Goal: Use online tool/utility: Utilize a website feature to perform a specific function

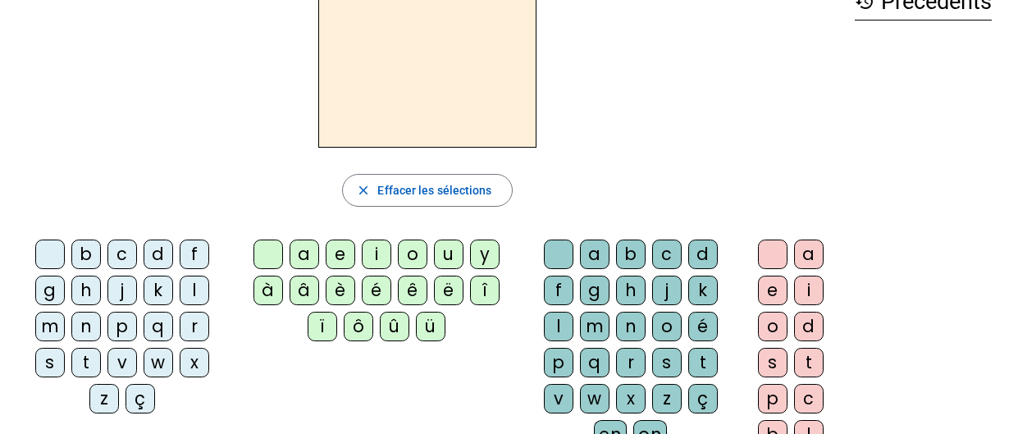
scroll to position [98, 0]
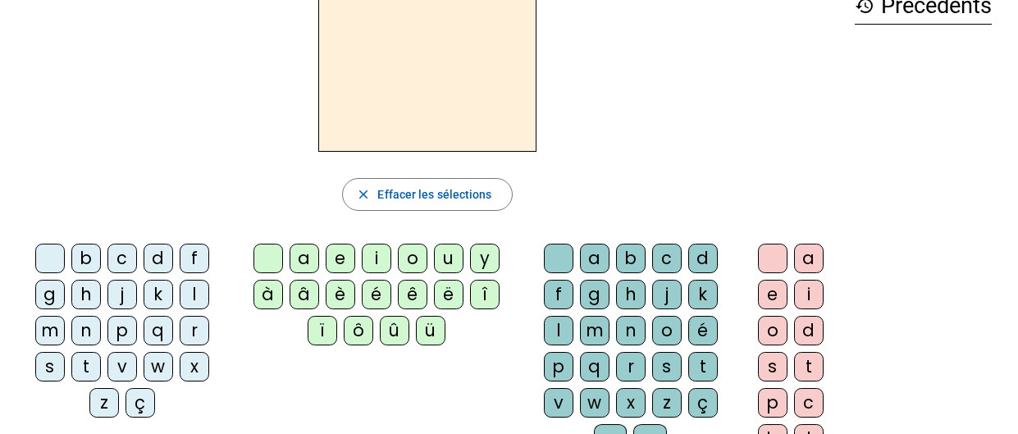
click at [54, 327] on div "m" at bounding box center [50, 331] width 30 height 30
click at [294, 258] on div "a" at bounding box center [305, 259] width 30 height 30
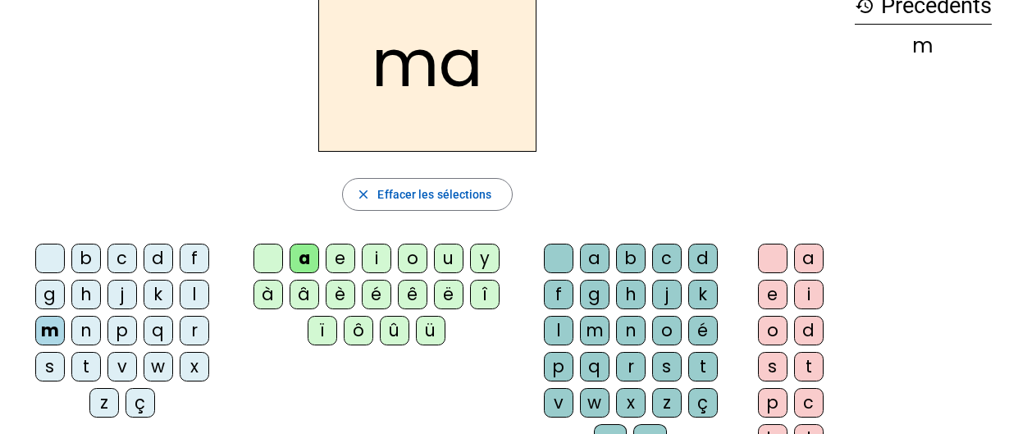
click at [560, 325] on div "l" at bounding box center [559, 331] width 30 height 30
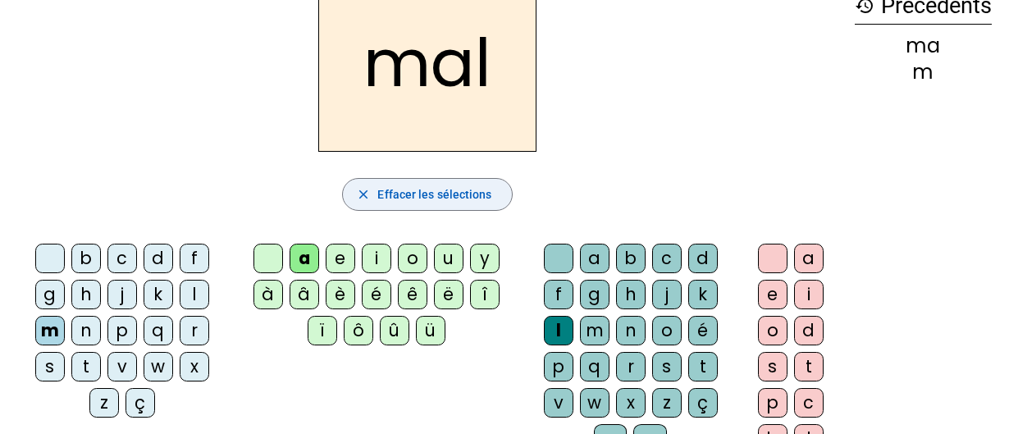
click at [414, 196] on span "Effacer les sélections" at bounding box center [434, 195] width 114 height 20
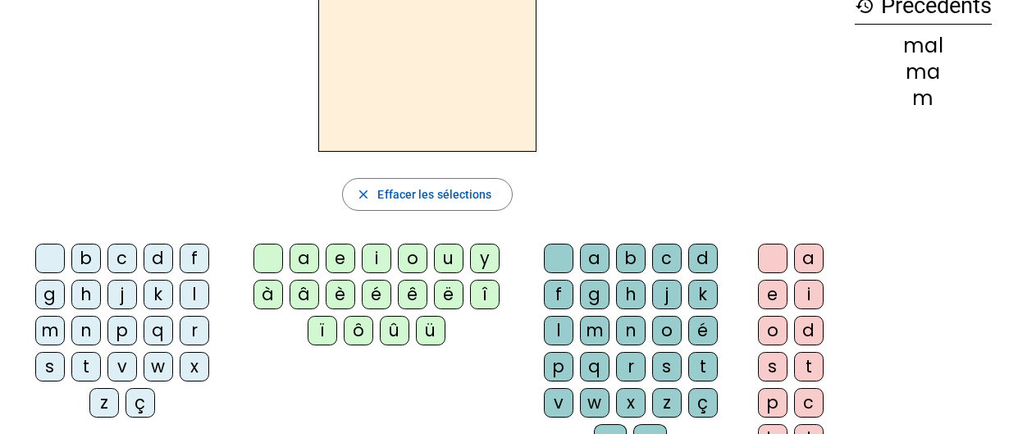
click at [98, 306] on letter-bubble "h" at bounding box center [89, 298] width 36 height 36
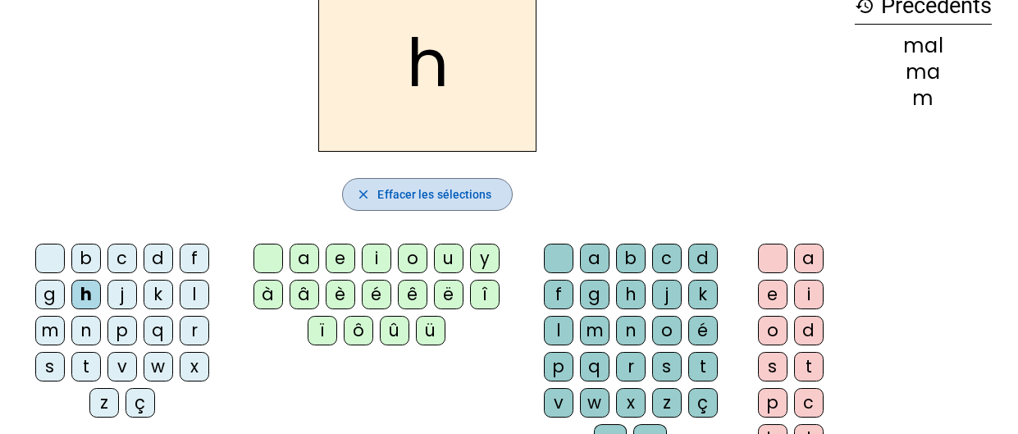
click at [390, 179] on span "button" at bounding box center [427, 194] width 168 height 39
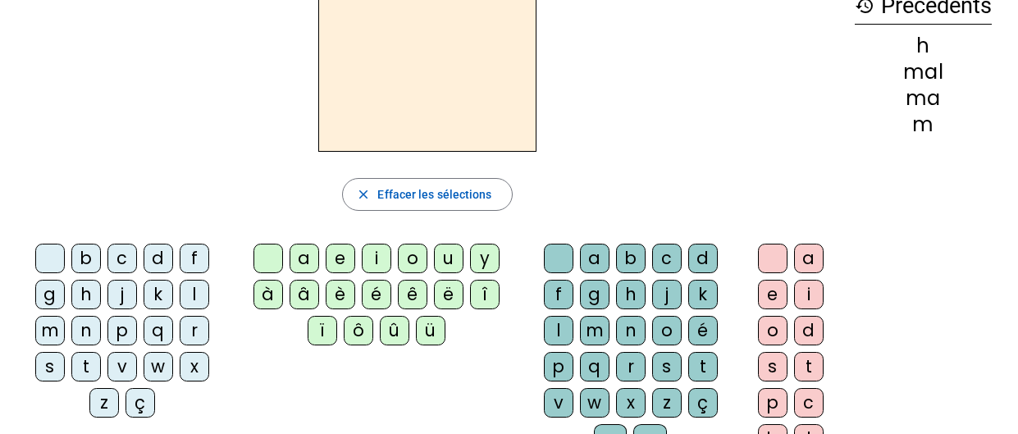
click at [44, 360] on div "s" at bounding box center [50, 367] width 30 height 30
click at [299, 253] on div "a" at bounding box center [305, 259] width 30 height 30
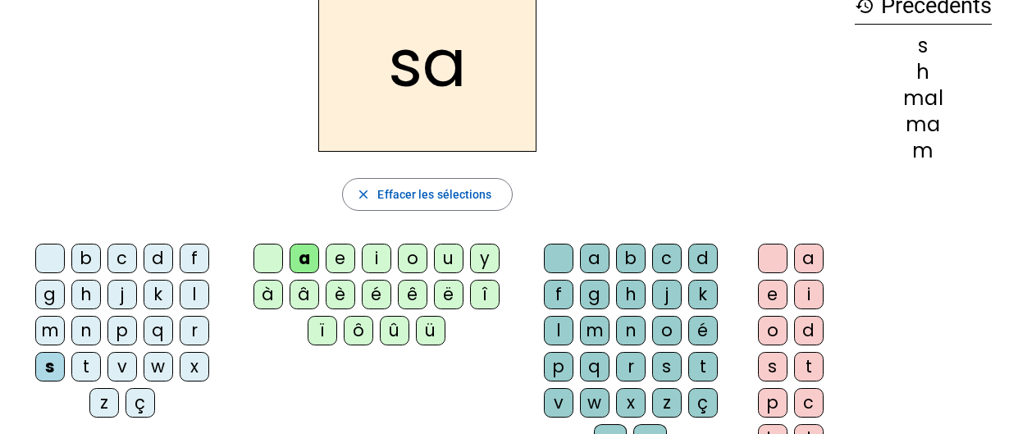
click at [561, 327] on div "l" at bounding box center [559, 331] width 30 height 30
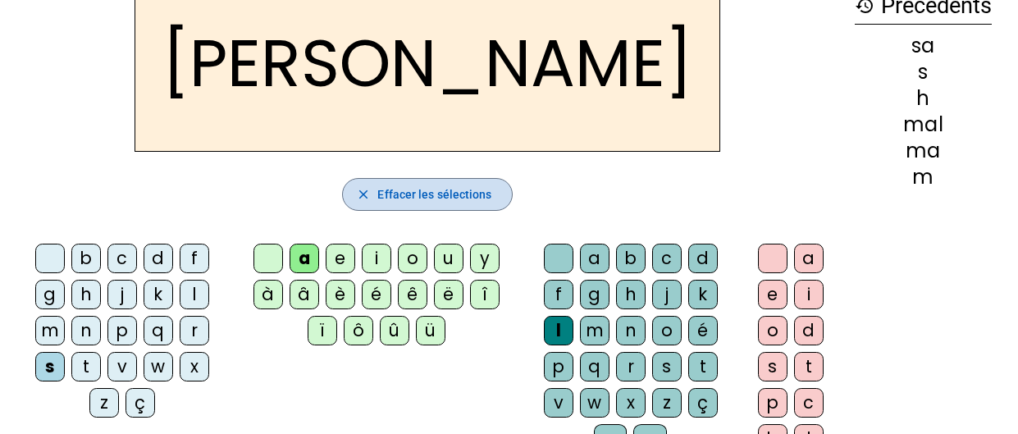
click at [464, 191] on span "Effacer les sélections" at bounding box center [434, 195] width 114 height 20
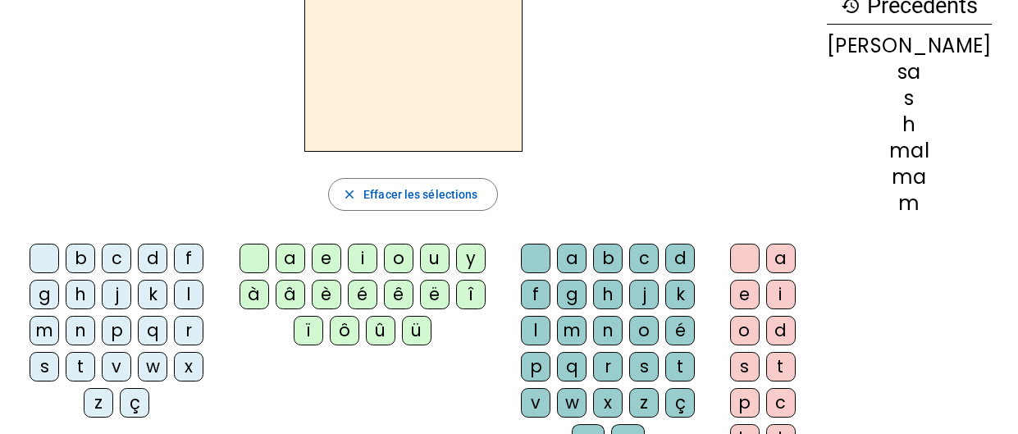
click at [199, 299] on div "l" at bounding box center [189, 295] width 30 height 30
click at [304, 256] on div "a" at bounding box center [291, 259] width 30 height 30
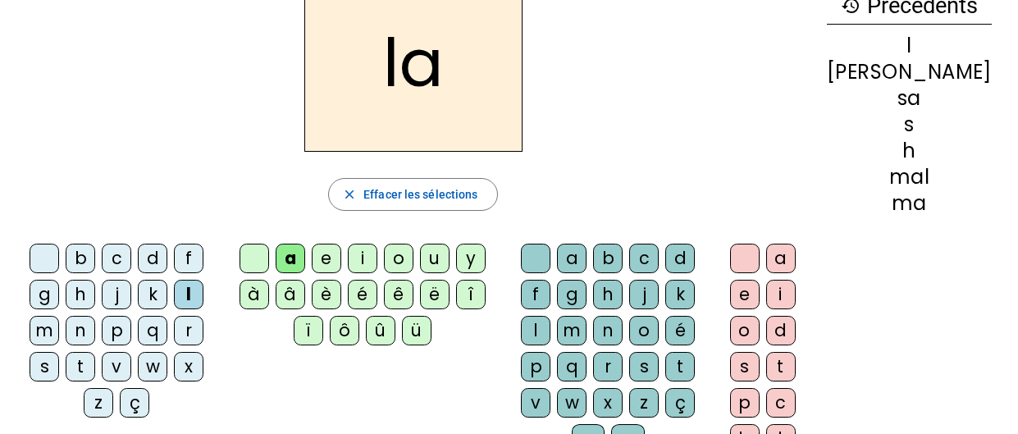
click at [659, 256] on div "c" at bounding box center [644, 259] width 30 height 30
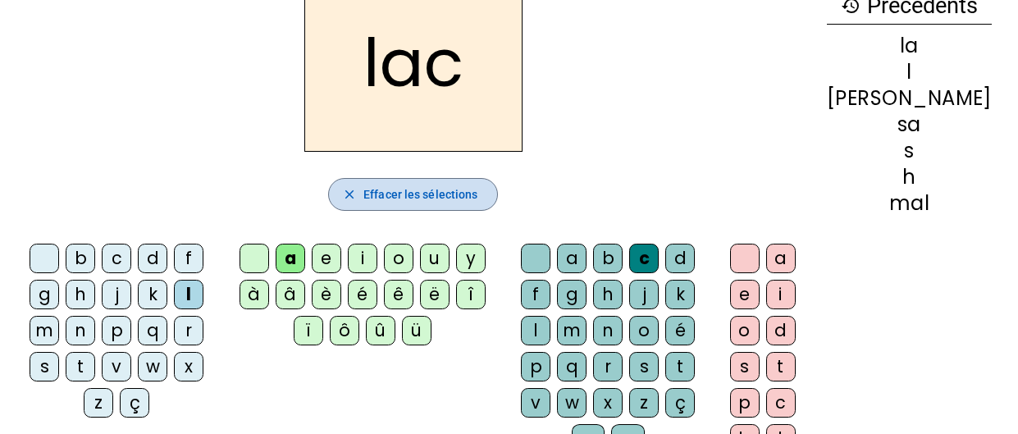
click at [429, 188] on span "Effacer les sélections" at bounding box center [420, 195] width 114 height 20
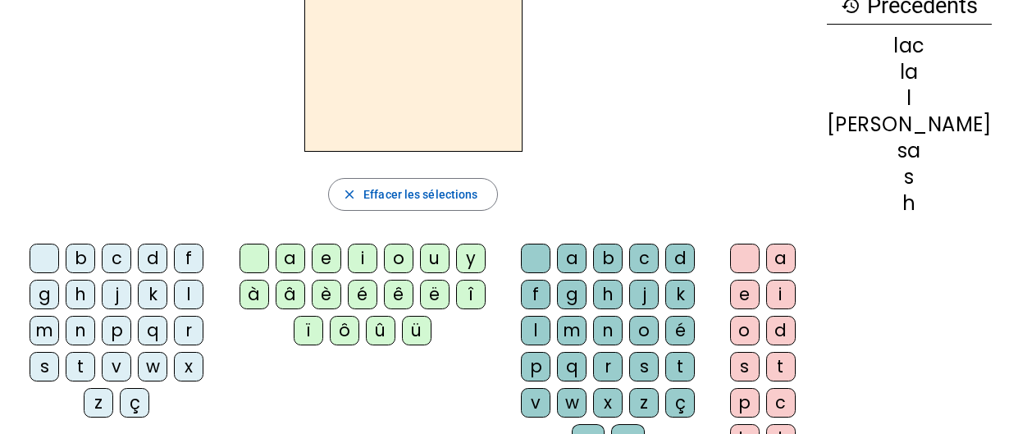
click at [122, 358] on div "v" at bounding box center [117, 367] width 30 height 30
click at [301, 254] on div "a" at bounding box center [291, 259] width 30 height 30
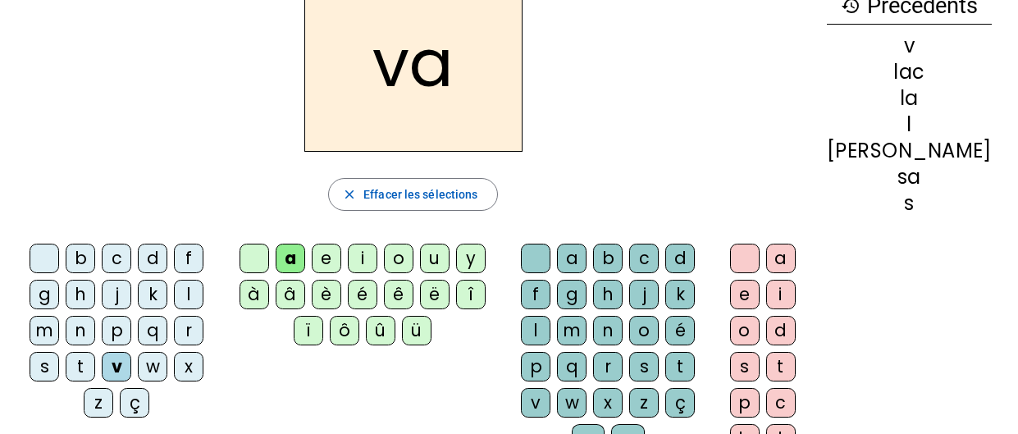
click at [551, 330] on div "l" at bounding box center [536, 331] width 30 height 30
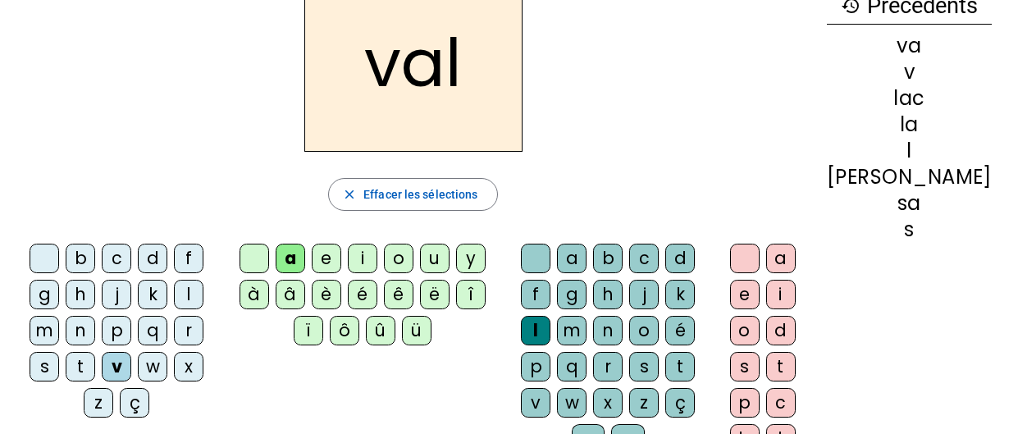
click at [729, 85] on div "val" at bounding box center [413, 63] width 801 height 177
click at [478, 185] on span "Effacer les sélections" at bounding box center [420, 195] width 114 height 20
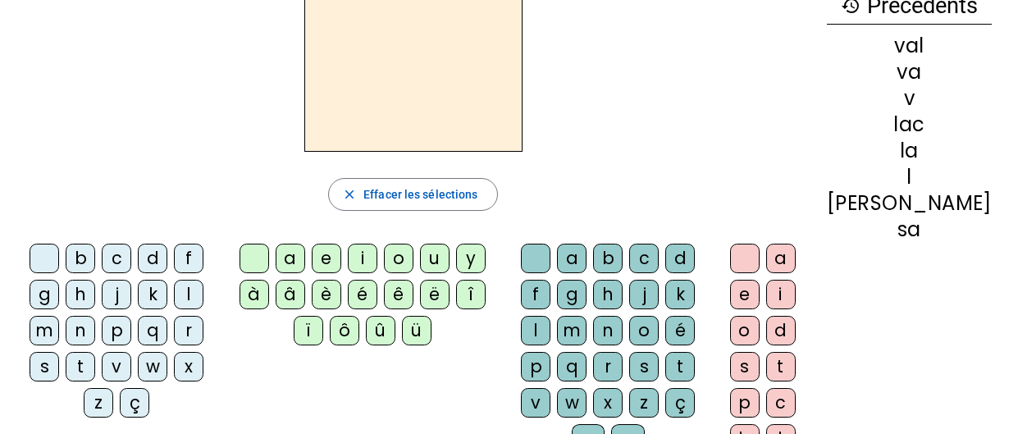
click at [194, 286] on div "l" at bounding box center [189, 295] width 30 height 30
click at [305, 258] on div "a" at bounding box center [291, 259] width 30 height 30
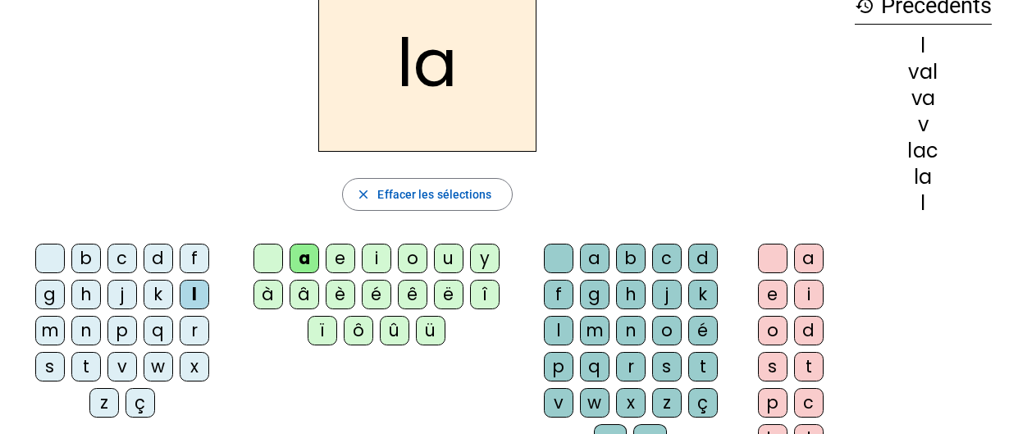
click at [588, 327] on div "m" at bounding box center [595, 331] width 30 height 30
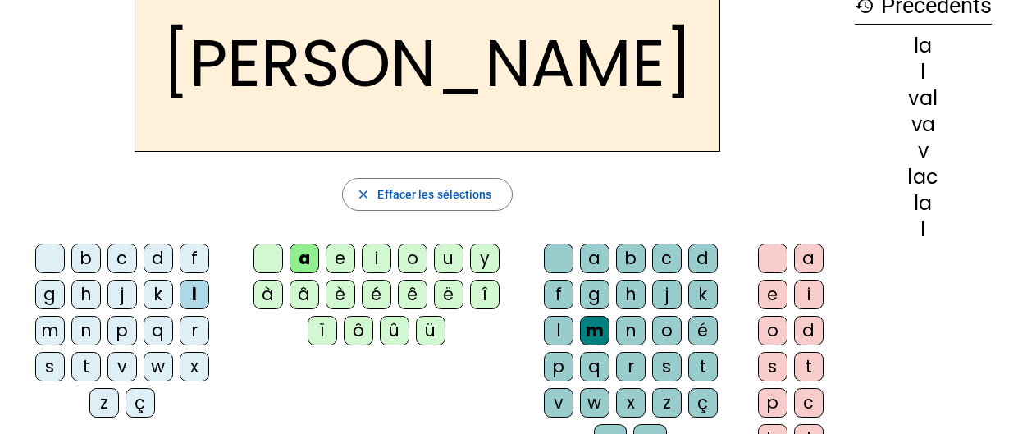
click at [811, 252] on div "a" at bounding box center [809, 259] width 30 height 30
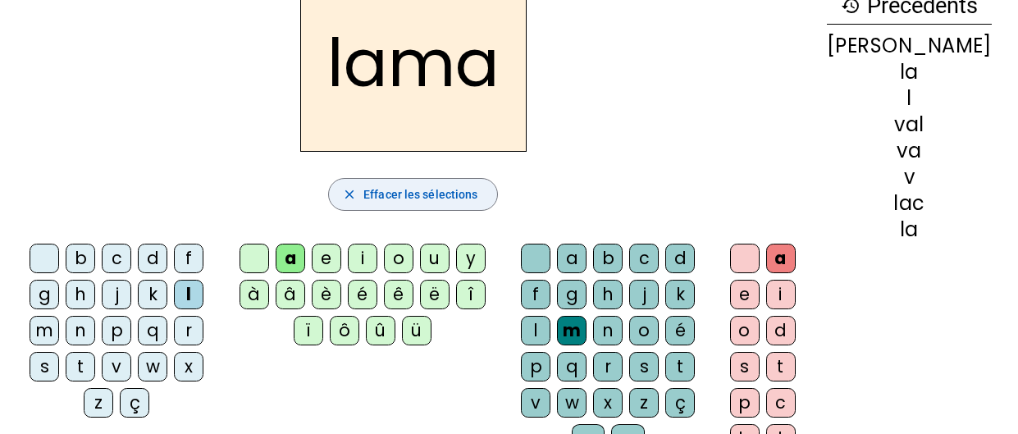
click at [446, 198] on span "Effacer les sélections" at bounding box center [420, 195] width 114 height 20
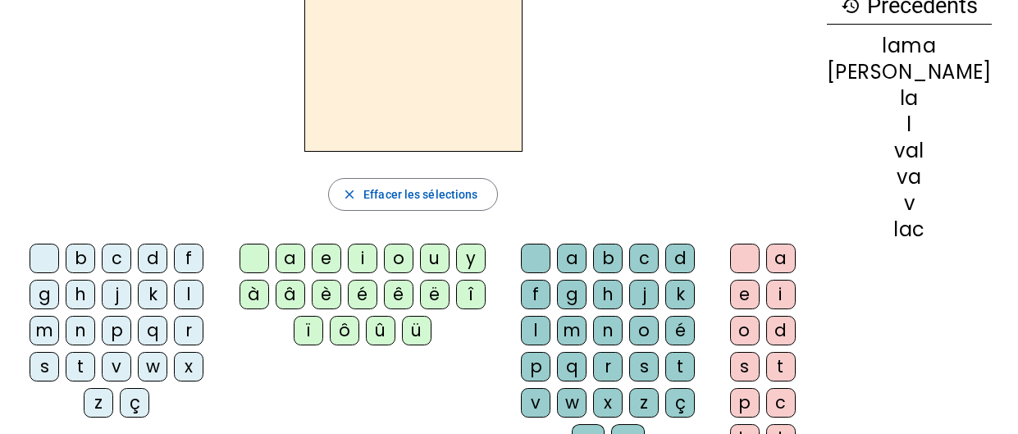
click at [450, 253] on div "u" at bounding box center [435, 259] width 30 height 30
click at [623, 329] on div "n" at bounding box center [608, 331] width 30 height 30
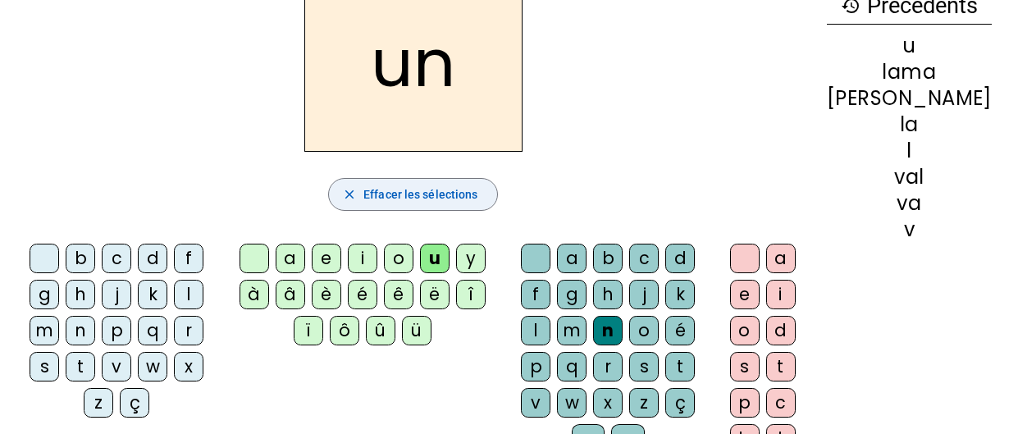
click at [458, 186] on span "Effacer les sélections" at bounding box center [420, 195] width 114 height 20
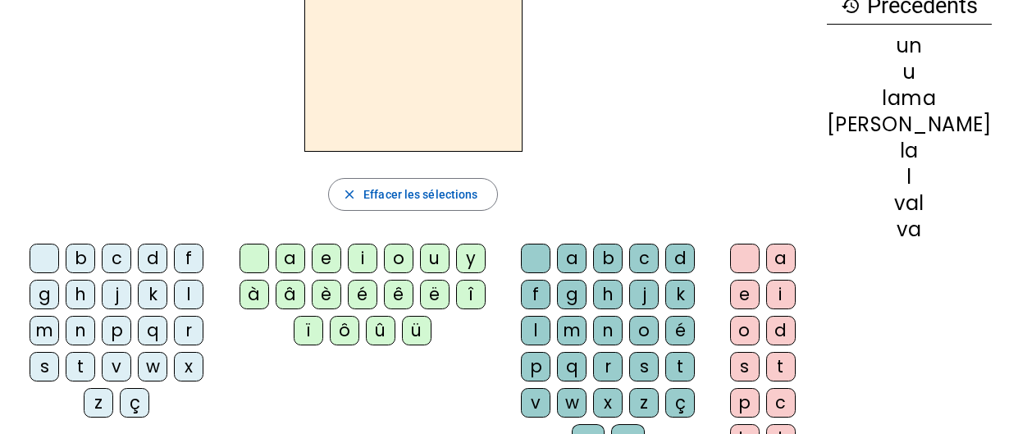
click at [336, 262] on div "e" at bounding box center [327, 259] width 30 height 30
click at [659, 372] on div "s" at bounding box center [644, 367] width 30 height 30
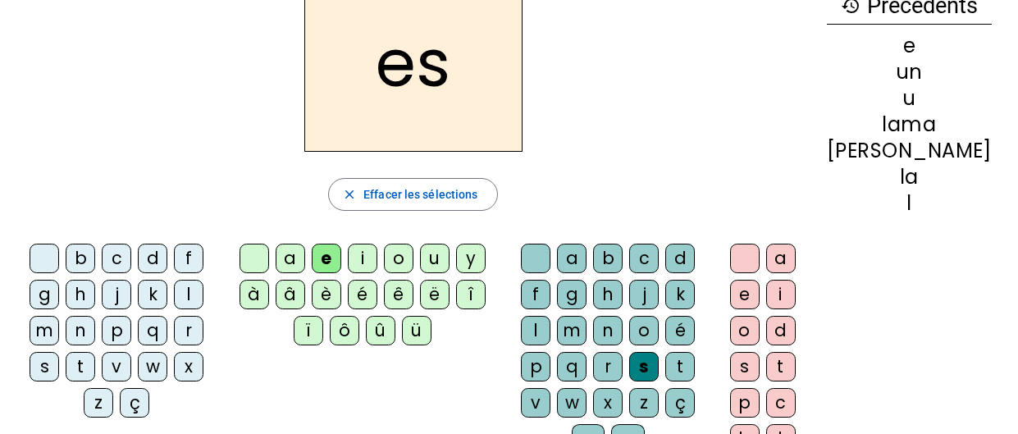
click at [796, 363] on div "t" at bounding box center [781, 367] width 30 height 30
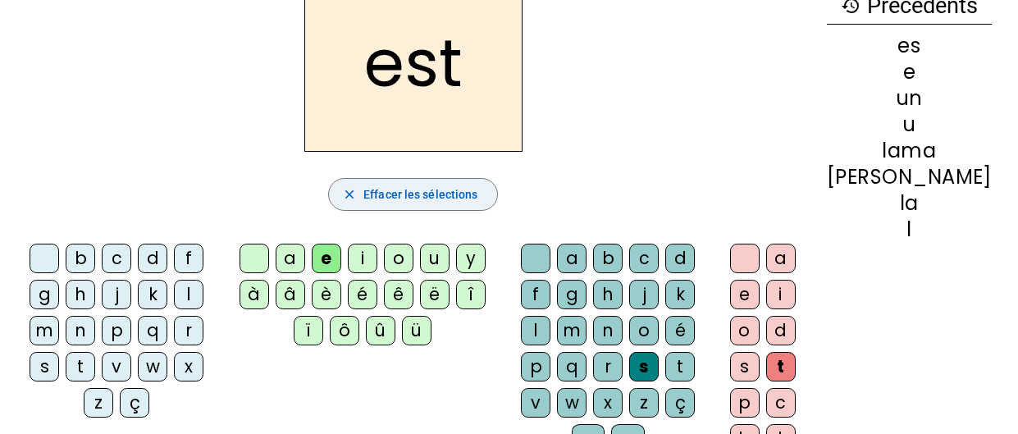
click at [425, 189] on span "Effacer les sélections" at bounding box center [420, 195] width 114 height 20
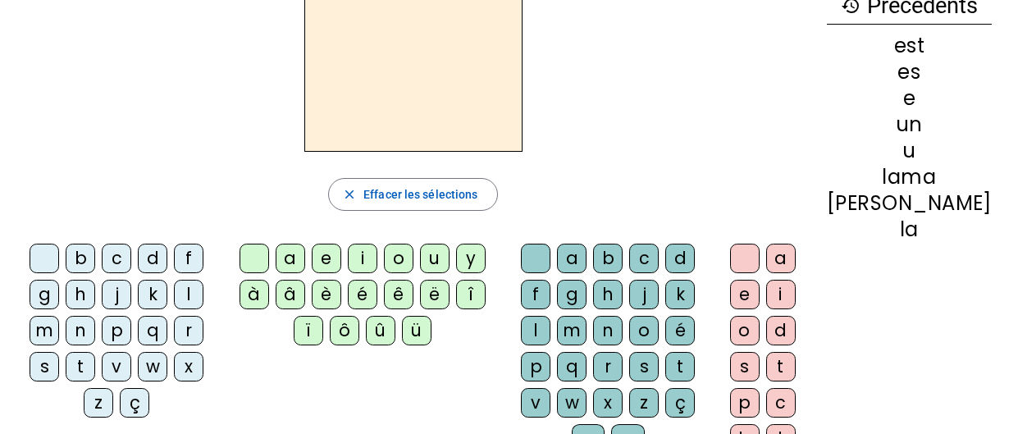
click at [330, 265] on div "e" at bounding box center [327, 259] width 30 height 30
click at [551, 321] on div "l" at bounding box center [536, 331] width 30 height 30
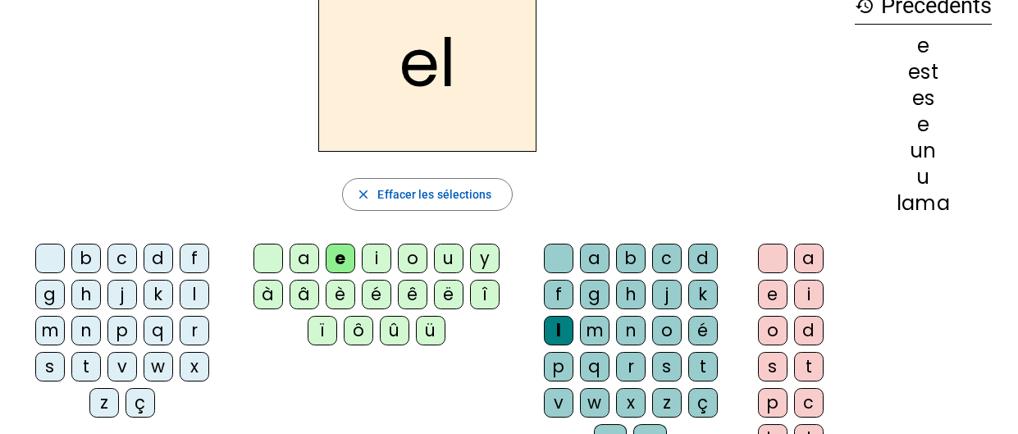
click at [555, 321] on div "l" at bounding box center [559, 331] width 30 height 30
click at [556, 334] on div "l" at bounding box center [559, 331] width 30 height 30
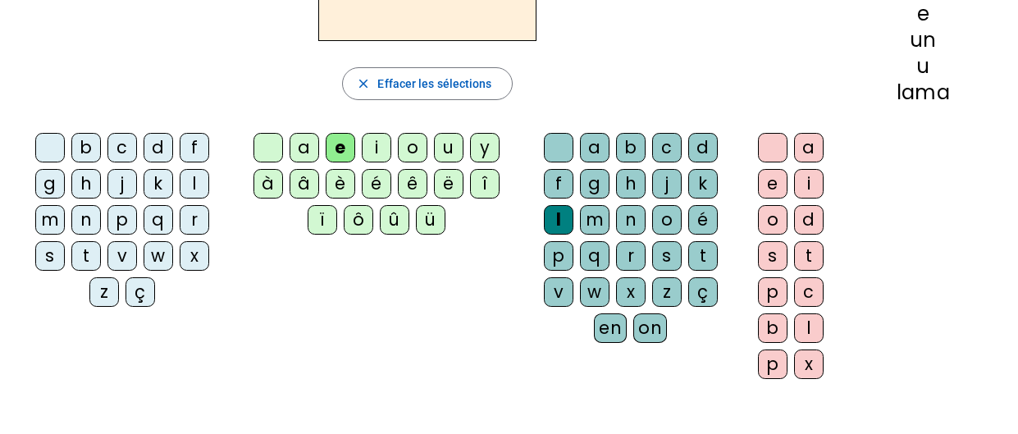
scroll to position [209, 0]
click at [821, 325] on div "l" at bounding box center [809, 328] width 30 height 30
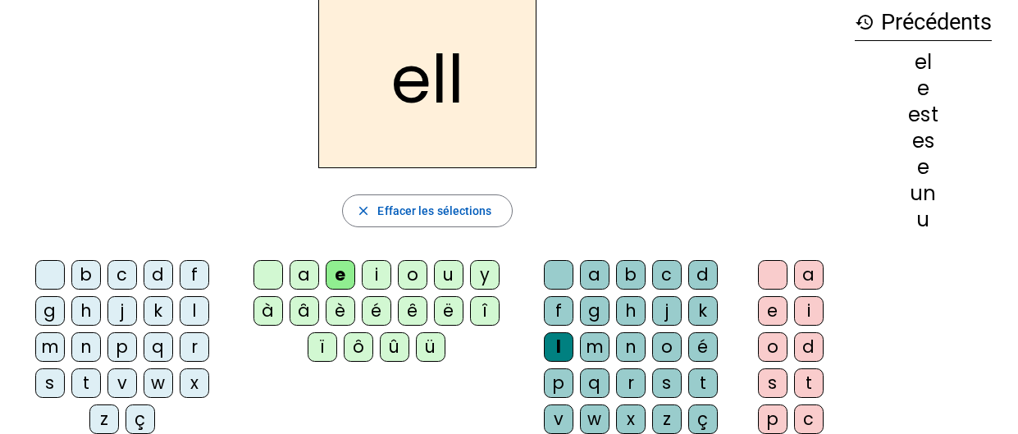
scroll to position [84, 0]
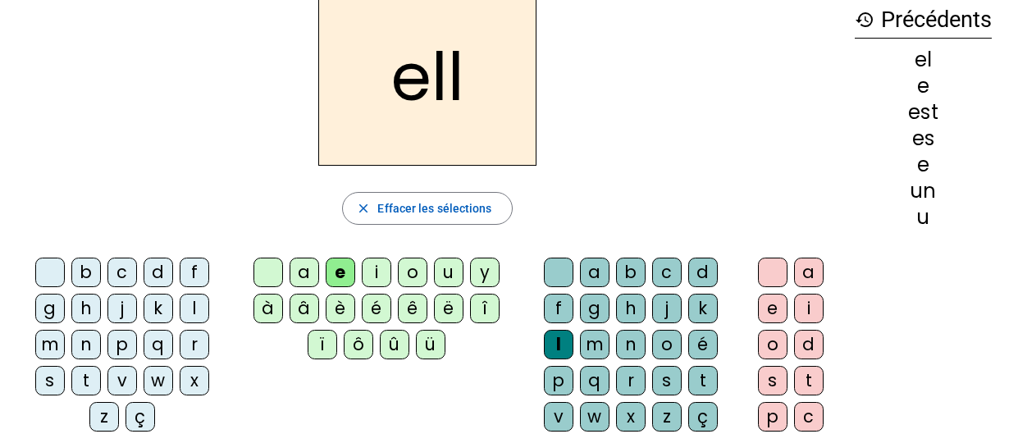
click at [341, 273] on div "e" at bounding box center [341, 273] width 30 height 30
click at [479, 109] on h2 "ell" at bounding box center [427, 77] width 218 height 177
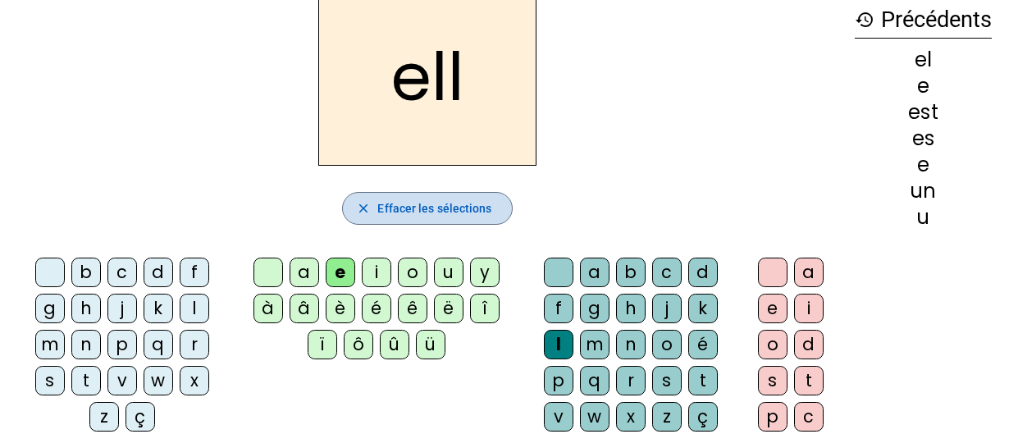
click at [455, 213] on span "Effacer les sélections" at bounding box center [434, 209] width 114 height 20
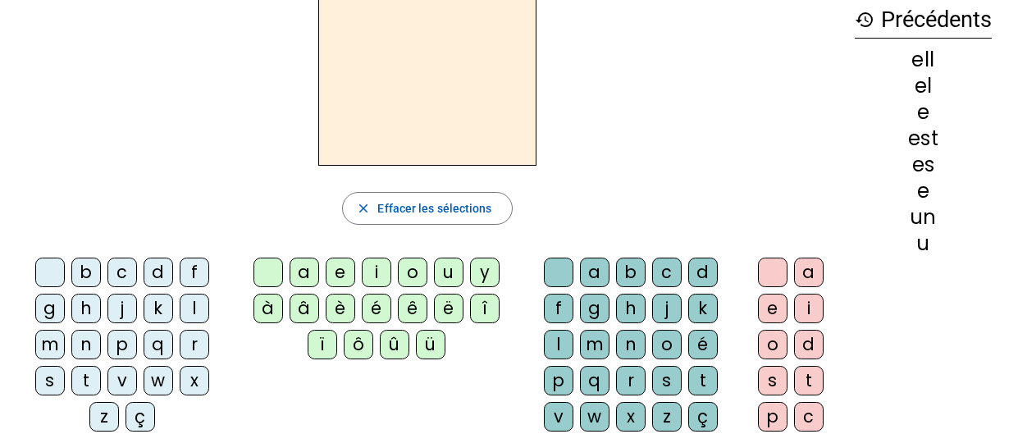
click at [126, 322] on div "j" at bounding box center [122, 309] width 30 height 30
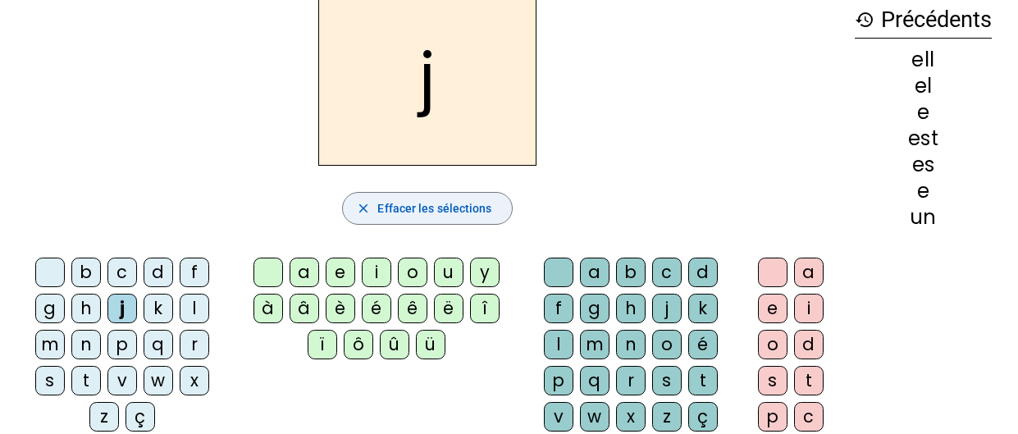
click at [418, 207] on span "Effacer les sélections" at bounding box center [434, 209] width 114 height 20
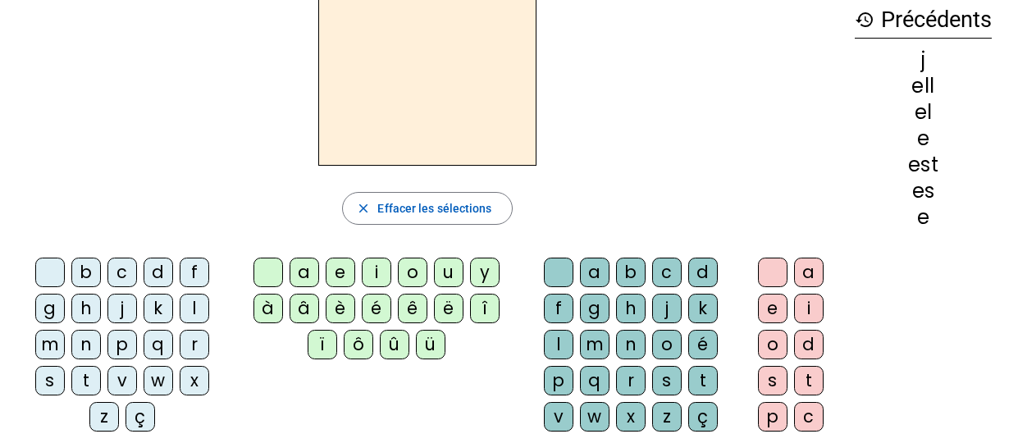
click at [83, 379] on div "t" at bounding box center [86, 381] width 30 height 30
click at [452, 273] on div "u" at bounding box center [449, 273] width 30 height 30
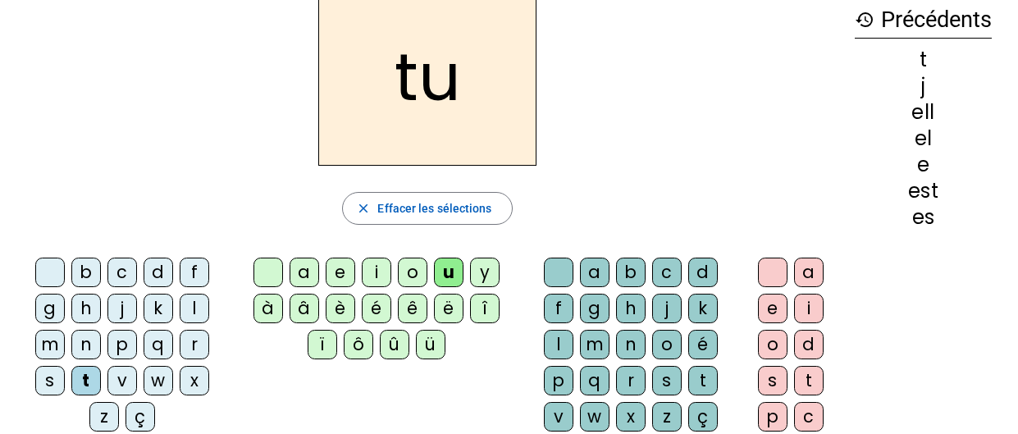
click at [626, 345] on div "n" at bounding box center [631, 345] width 30 height 30
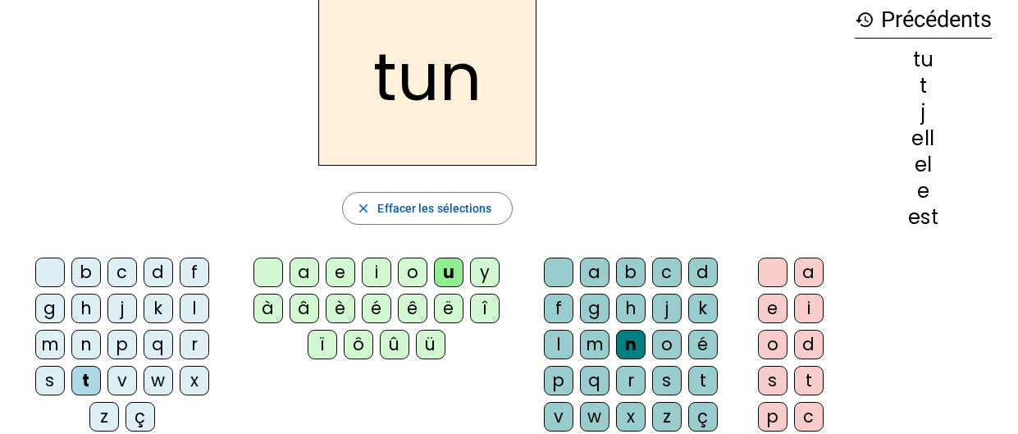
click at [770, 314] on div "e" at bounding box center [773, 309] width 30 height 30
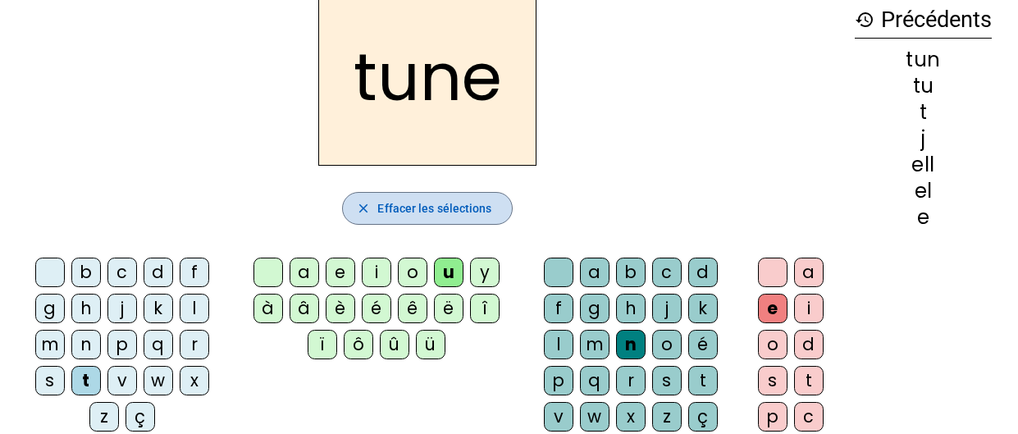
click at [426, 212] on span "Effacer les sélections" at bounding box center [434, 209] width 114 height 20
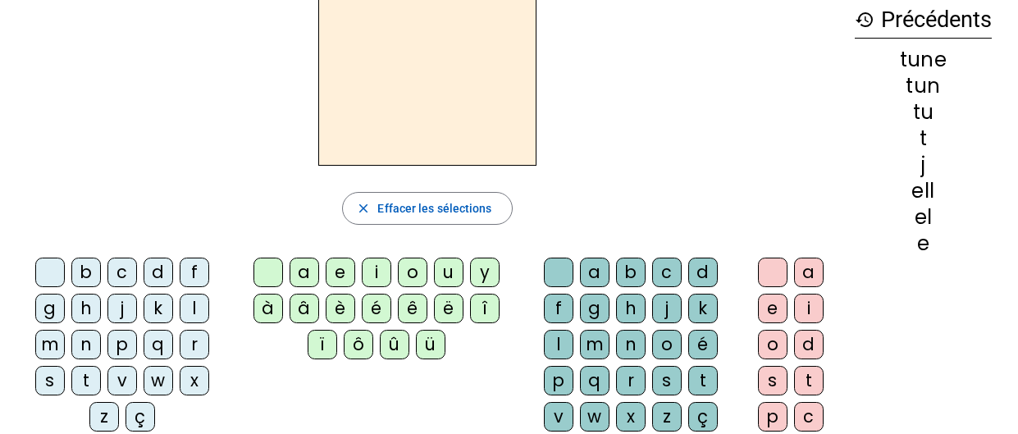
click at [160, 264] on div "d" at bounding box center [159, 273] width 30 height 30
click at [439, 271] on div "u" at bounding box center [449, 273] width 30 height 30
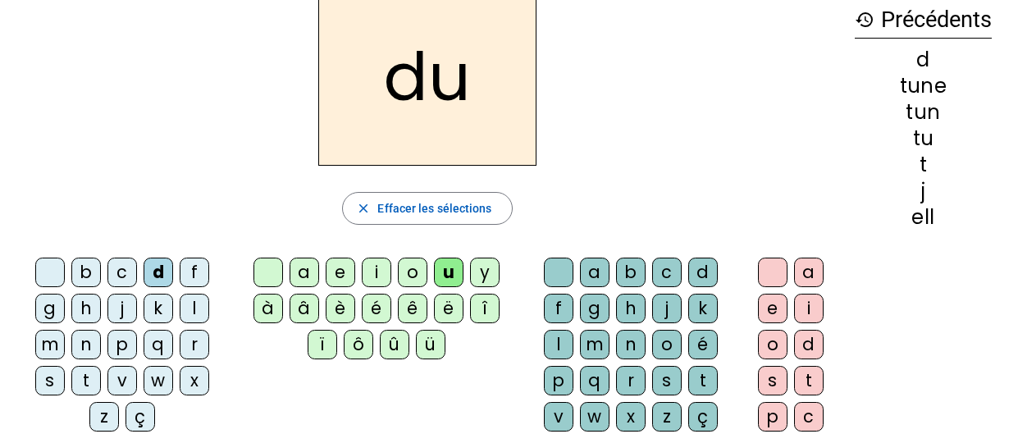
click at [627, 340] on div "n" at bounding box center [631, 345] width 30 height 30
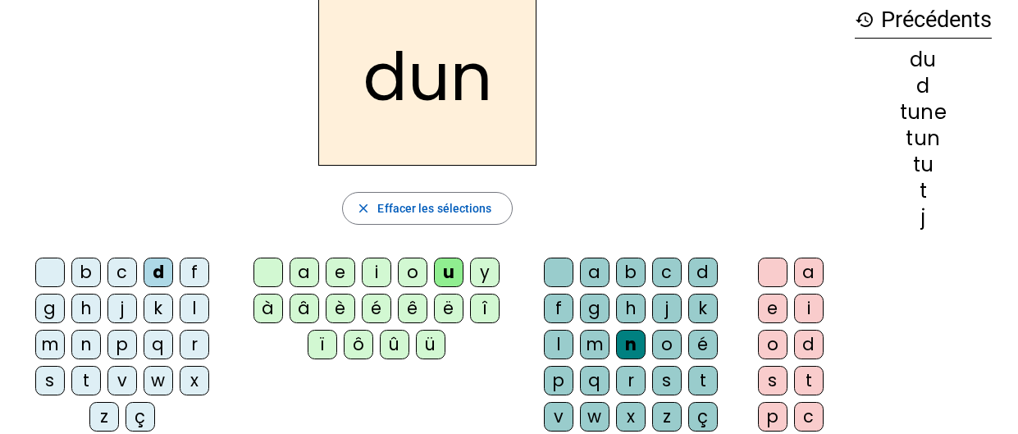
click at [774, 304] on div "e" at bounding box center [773, 309] width 30 height 30
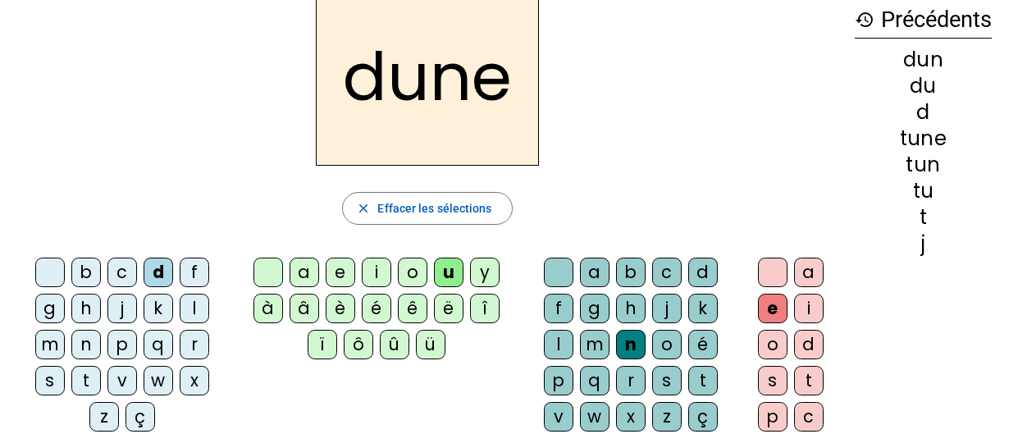
click at [505, 84] on h2 "dune" at bounding box center [427, 77] width 223 height 177
click at [466, 203] on span "Effacer les sélections" at bounding box center [434, 209] width 114 height 20
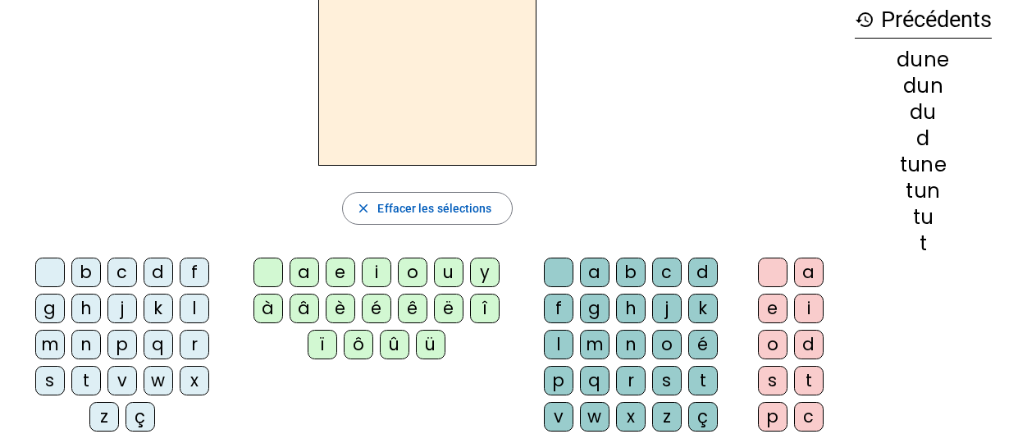
click at [439, 271] on div "u" at bounding box center [449, 273] width 30 height 30
click at [623, 342] on div "n" at bounding box center [631, 345] width 30 height 30
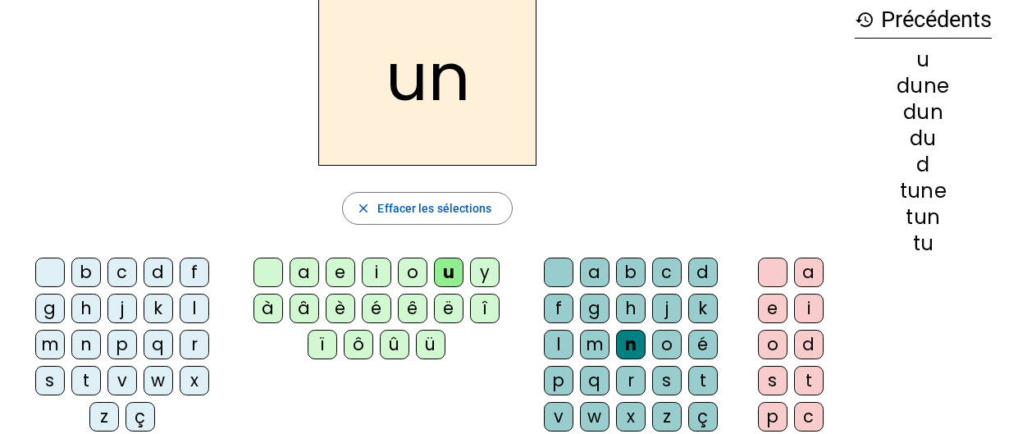
click at [813, 304] on div "i" at bounding box center [809, 309] width 30 height 30
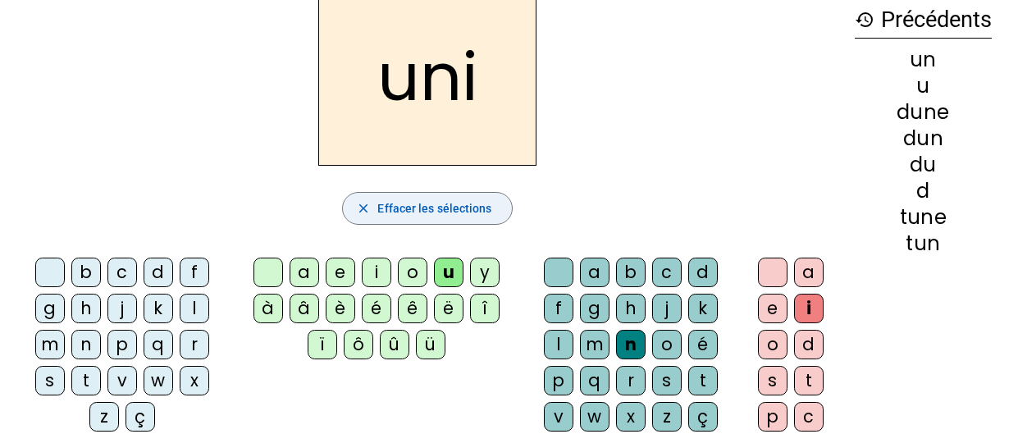
click at [479, 202] on span "Effacer les sélections" at bounding box center [434, 209] width 114 height 20
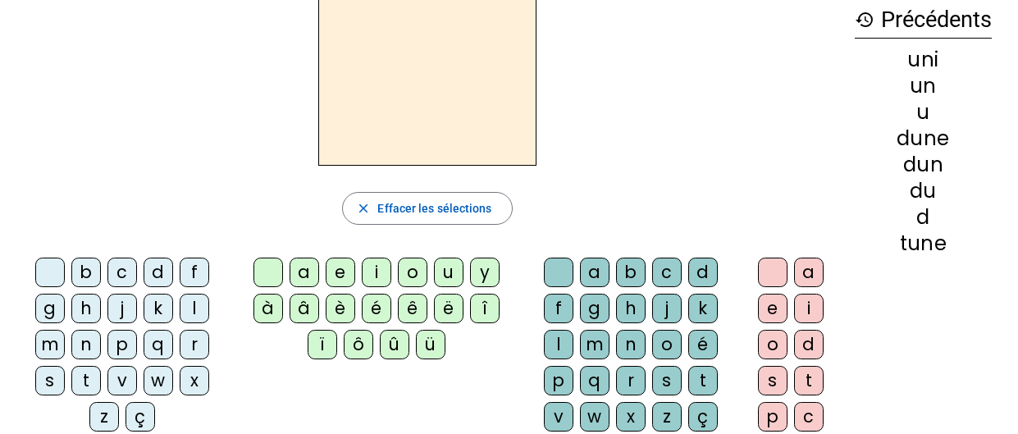
click at [439, 123] on h2 at bounding box center [427, 77] width 218 height 177
click at [195, 339] on div "r" at bounding box center [195, 345] width 30 height 30
click at [307, 261] on div "a" at bounding box center [305, 273] width 30 height 30
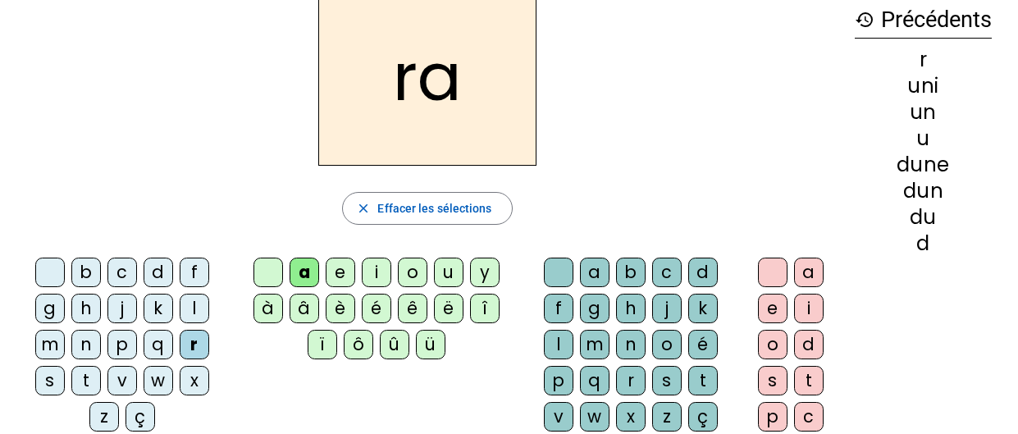
click at [593, 343] on div "m" at bounding box center [595, 345] width 30 height 30
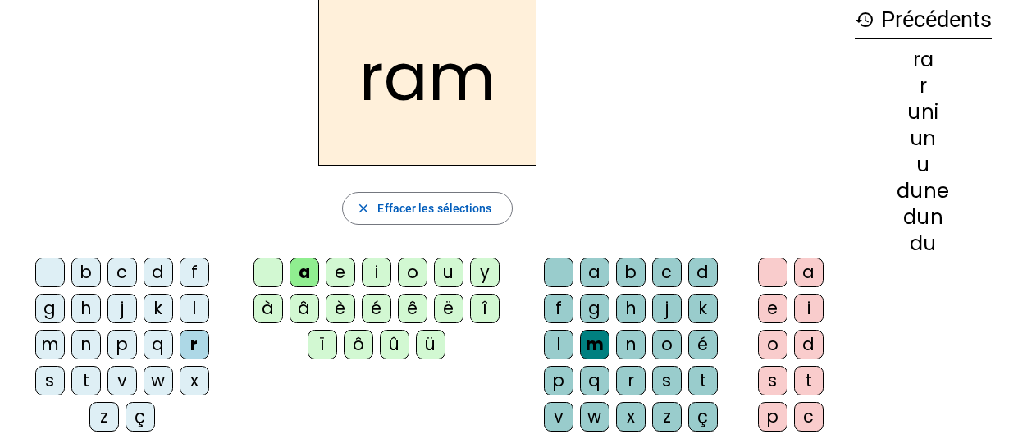
click at [764, 305] on div "e" at bounding box center [773, 309] width 30 height 30
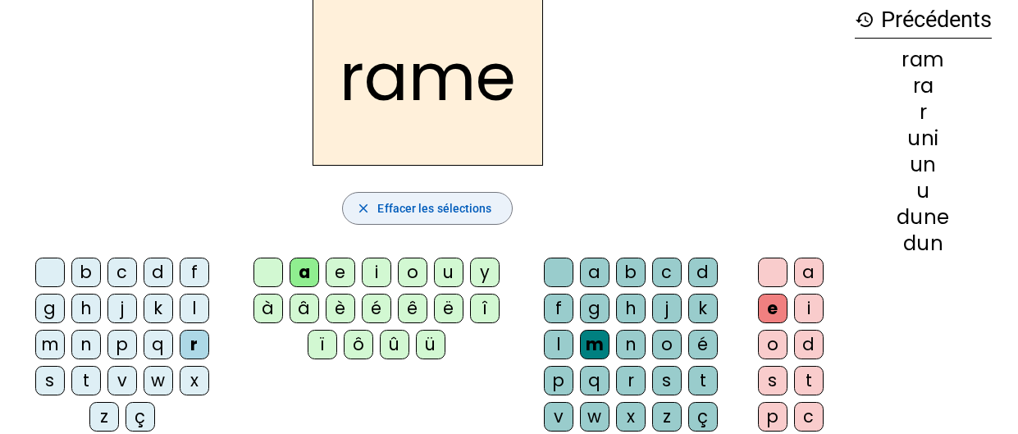
click at [439, 208] on span "Effacer les sélections" at bounding box center [434, 209] width 114 height 20
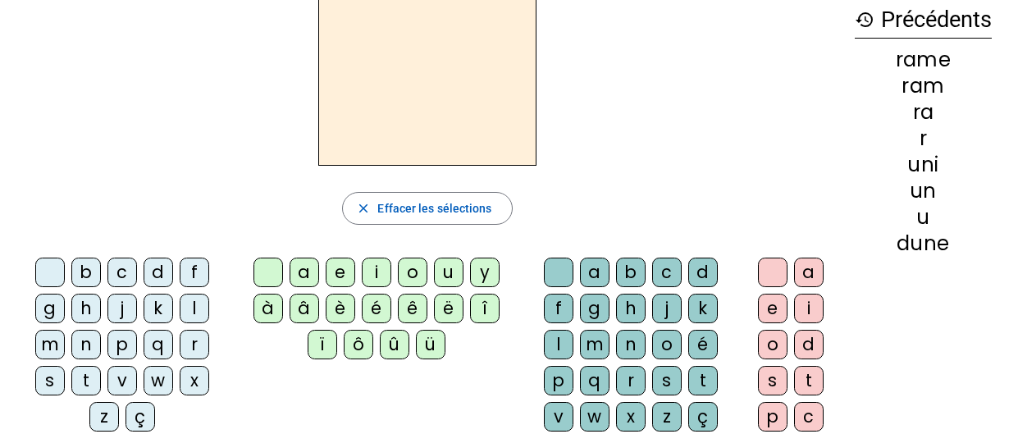
click at [156, 275] on div "d" at bounding box center [159, 273] width 30 height 30
click at [300, 266] on div "a" at bounding box center [305, 273] width 30 height 30
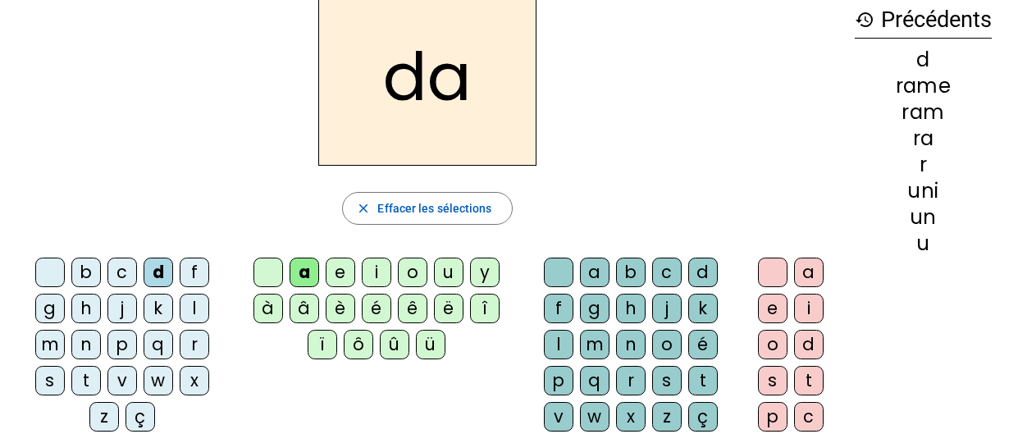
click at [595, 343] on div "m" at bounding box center [595, 345] width 30 height 30
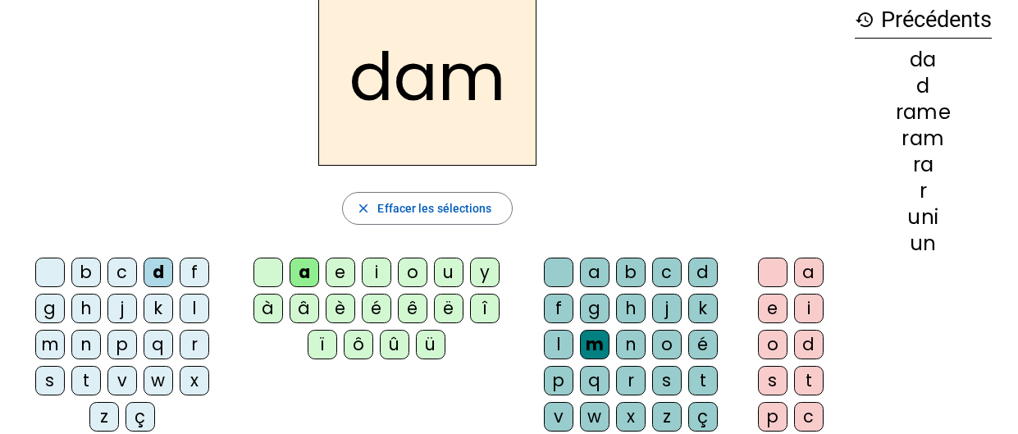
click at [772, 301] on div "e" at bounding box center [773, 309] width 30 height 30
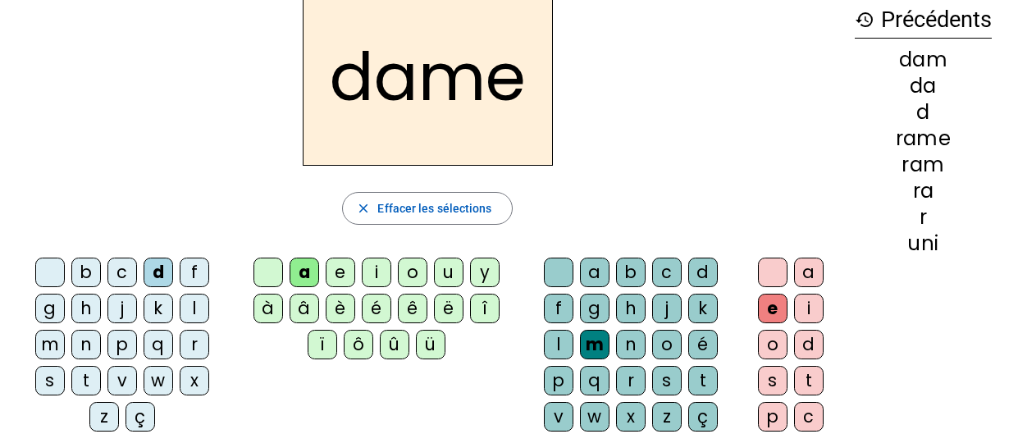
click at [772, 301] on div "e" at bounding box center [773, 309] width 30 height 30
